Goal: Navigation & Orientation: Find specific page/section

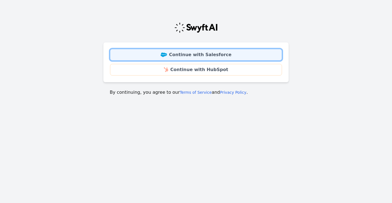
click at [196, 58] on link "Continue with Salesforce" at bounding box center [196, 55] width 172 height 12
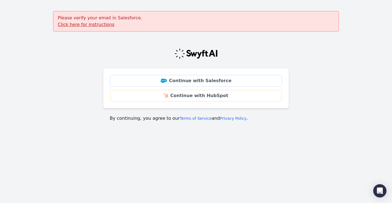
click at [97, 26] on u "Click here for instructions" at bounding box center [86, 24] width 57 height 5
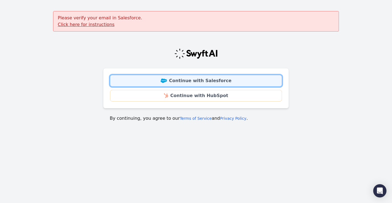
click at [180, 80] on link "Continue with Salesforce" at bounding box center [196, 81] width 172 height 12
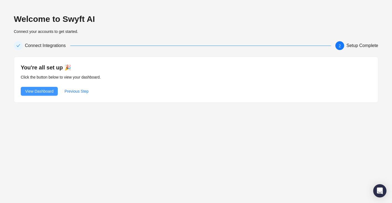
click at [45, 89] on span "View Dashboard" at bounding box center [39, 91] width 28 height 6
